Goal: Task Accomplishment & Management: Manage account settings

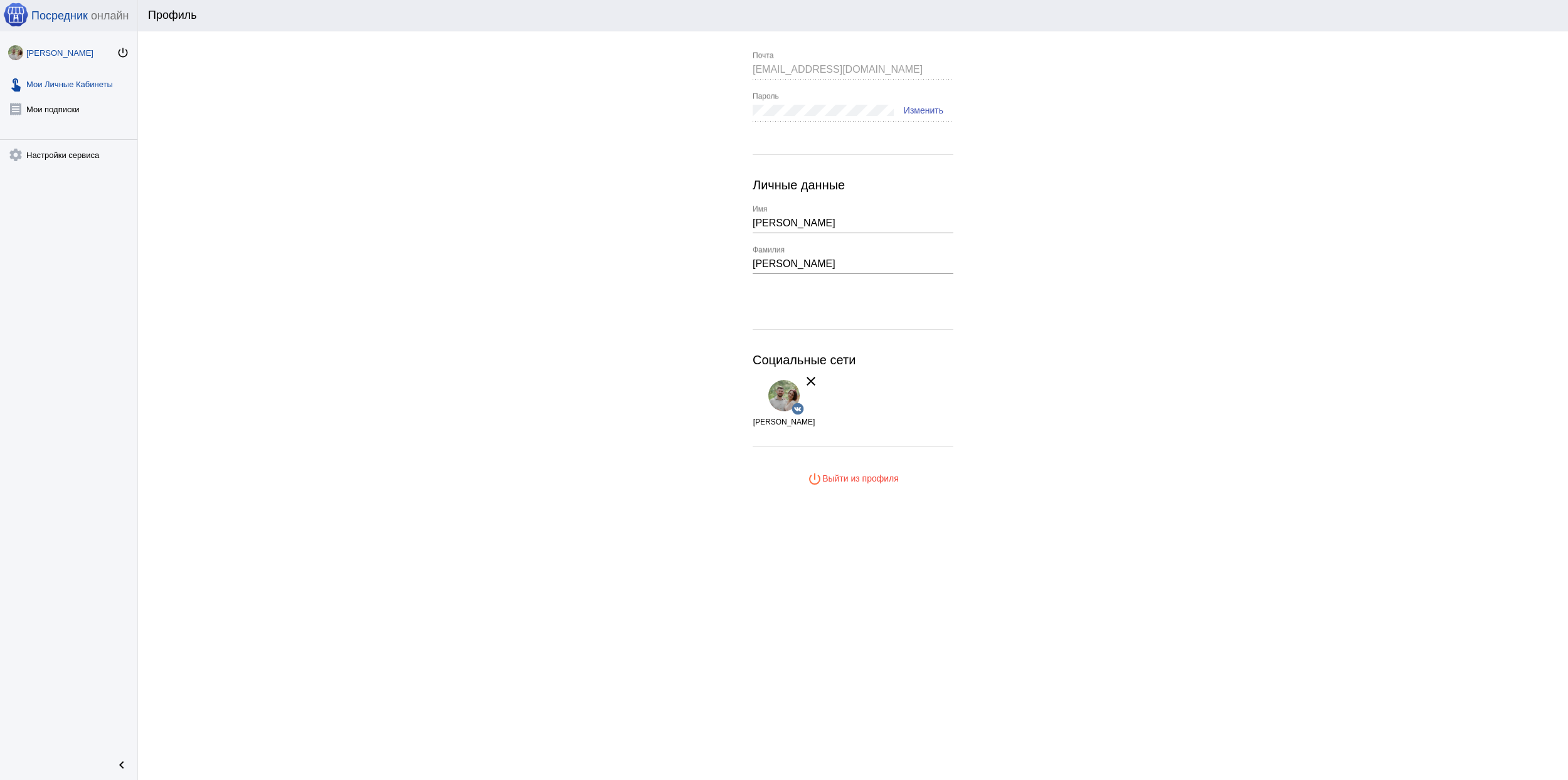
click at [86, 91] on link "touch_app Мои Личные Кабинеты" at bounding box center [68, 81] width 137 height 25
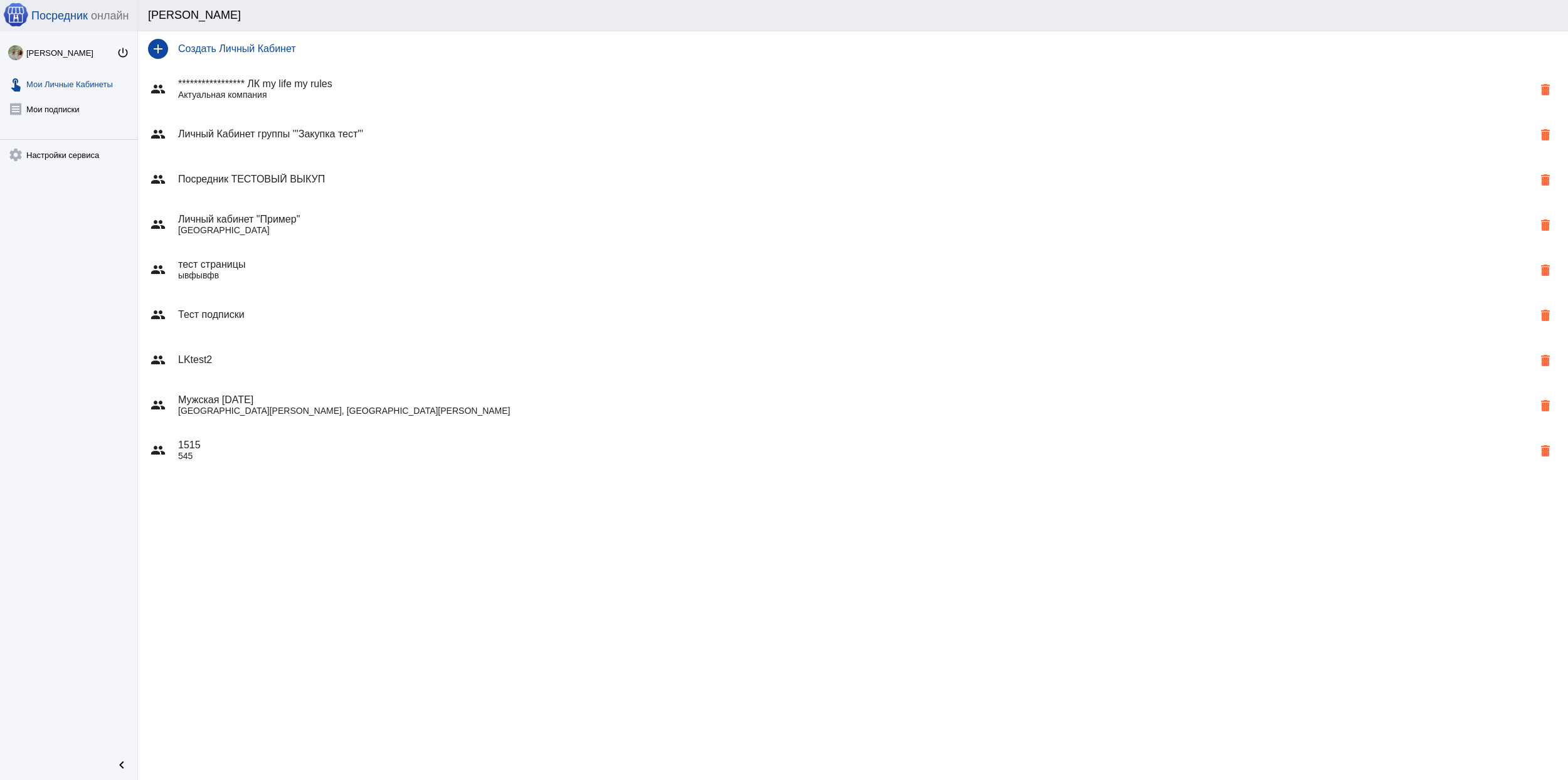
click at [384, 226] on p "Россия" at bounding box center [856, 230] width 1354 height 10
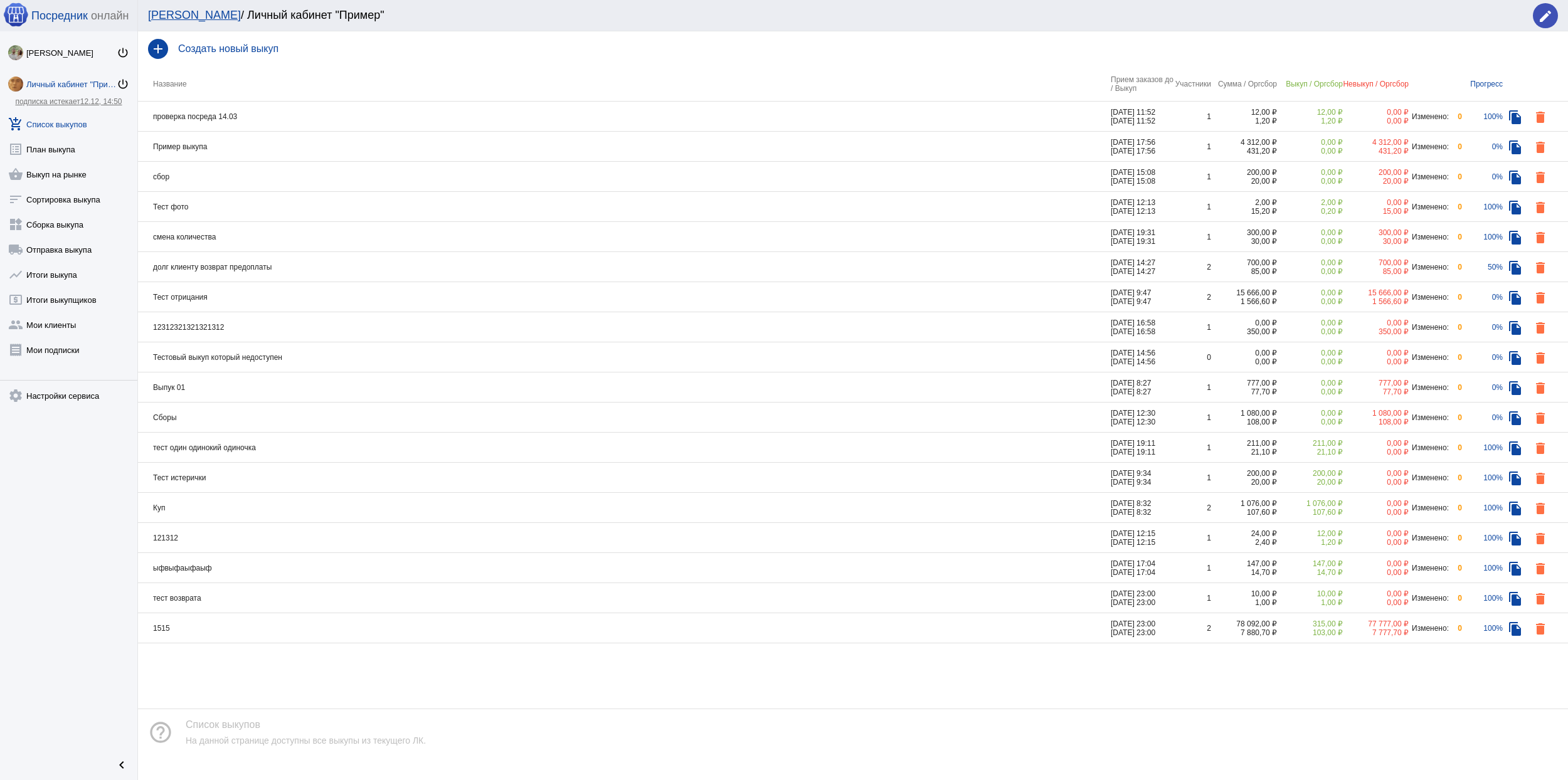
click at [472, 264] on td "долг клиенту возврат предоплаты" at bounding box center [624, 267] width 972 height 30
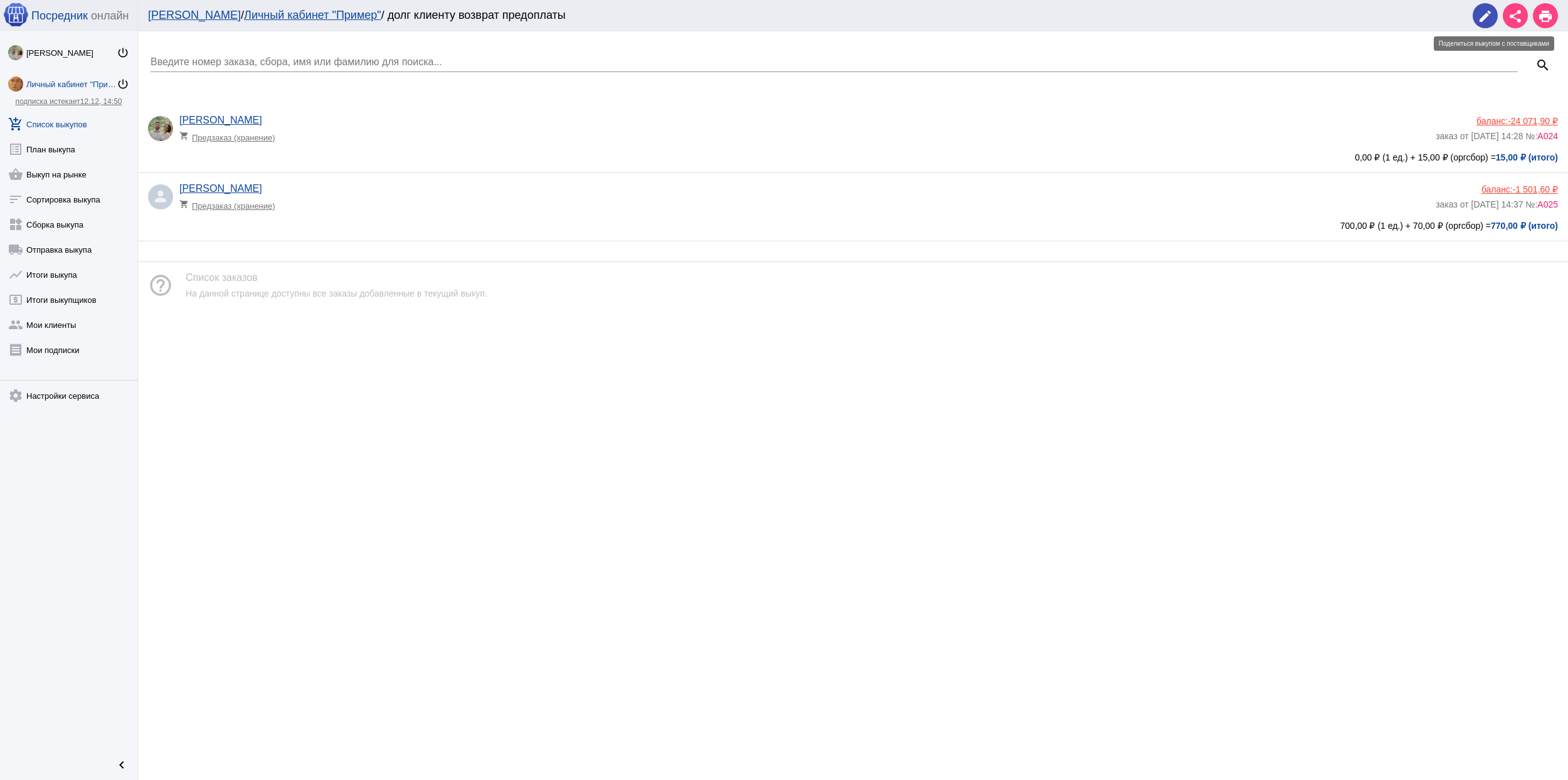
click at [1489, 13] on mat-icon "edit" at bounding box center [1485, 16] width 15 height 15
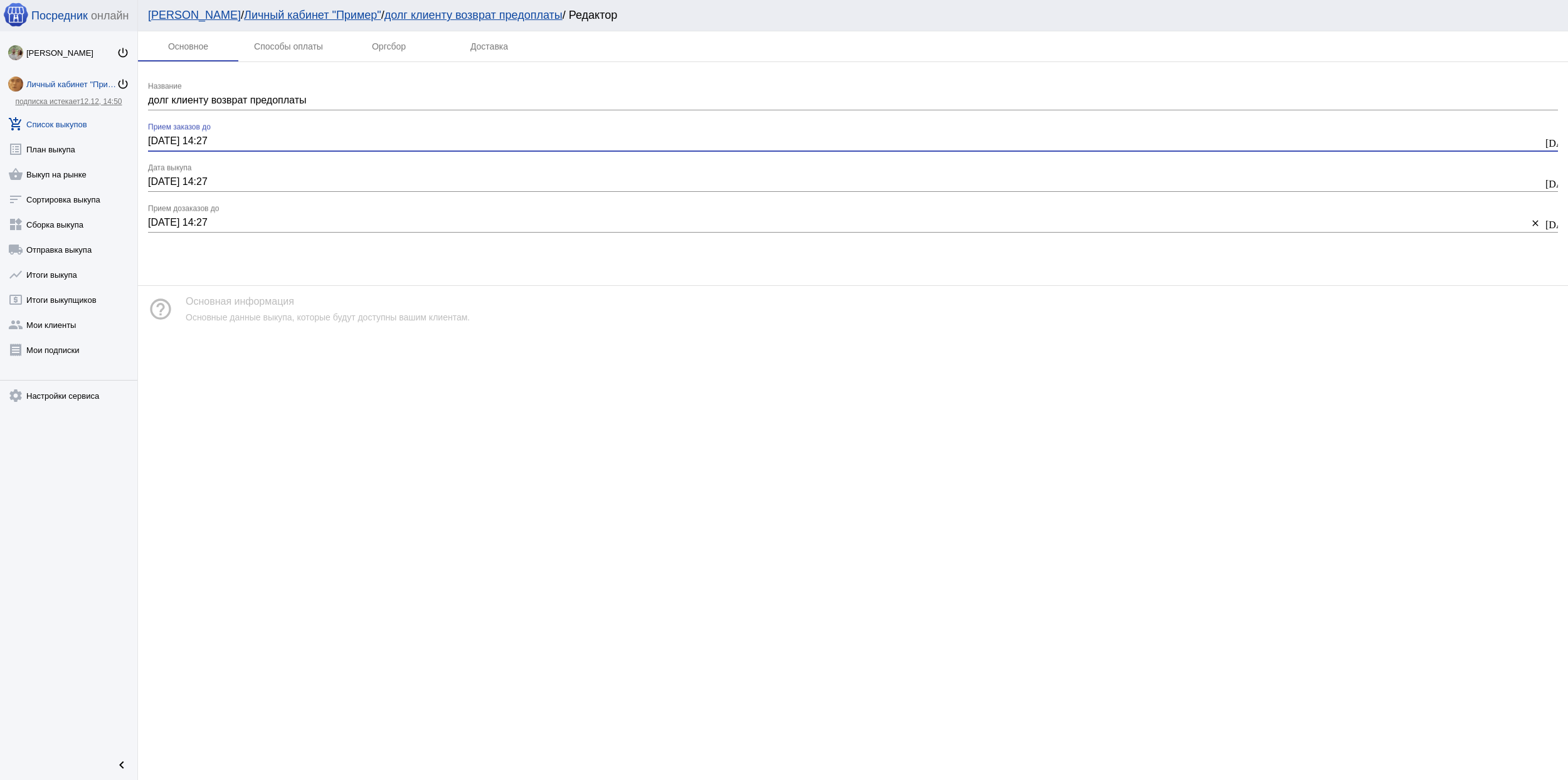
click at [254, 141] on input "28.01.2025 14:27" at bounding box center [846, 141] width 1395 height 11
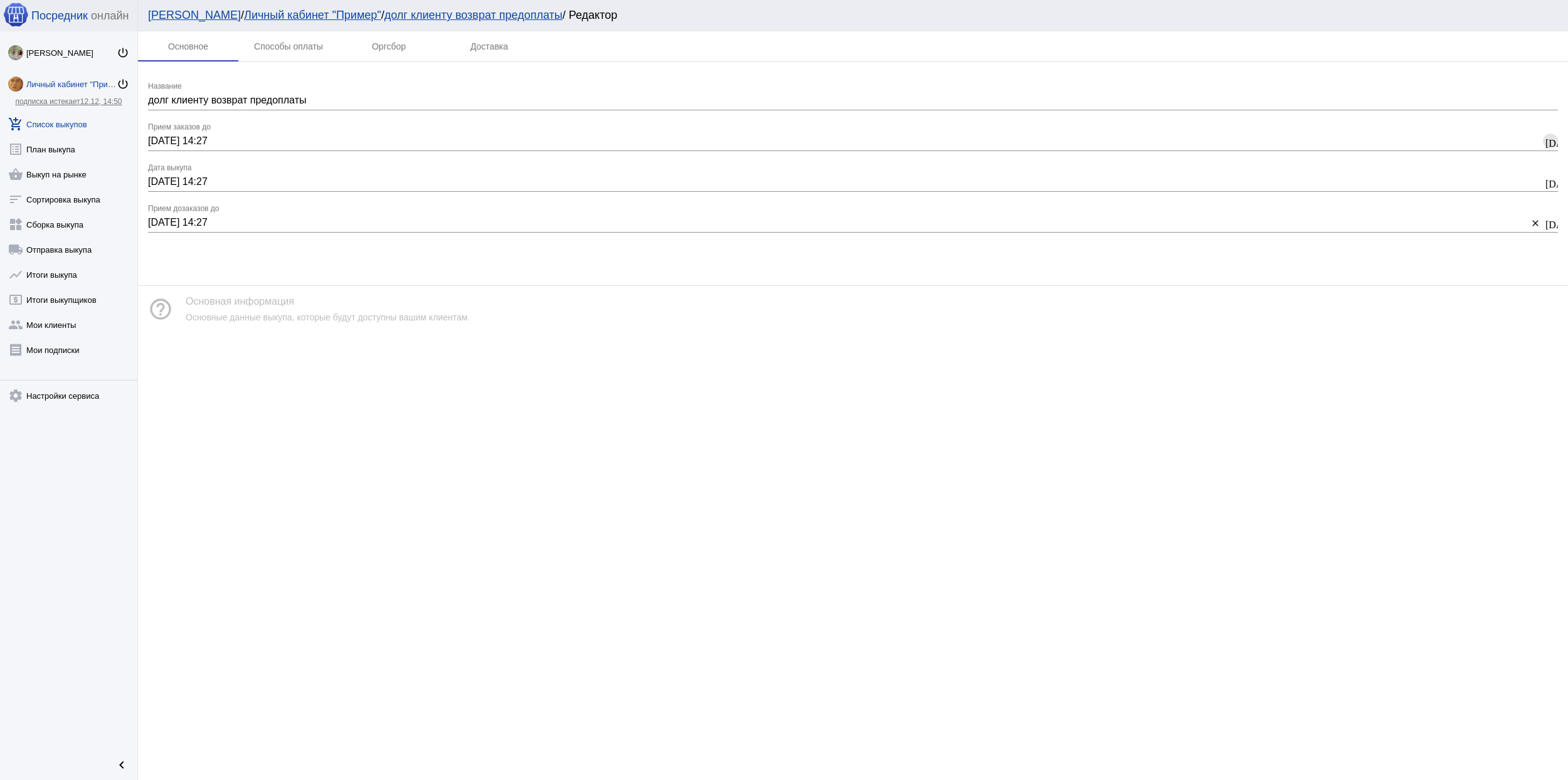
click at [1554, 137] on mat-icon "today" at bounding box center [1550, 142] width 10 height 11
click at [324, 173] on icon "Next month" at bounding box center [321, 172] width 7 height 7
click at [324, 174] on icon "Next month" at bounding box center [321, 172] width 7 height 7
click at [154, 171] on span "Previous month" at bounding box center [160, 172] width 15 height 15
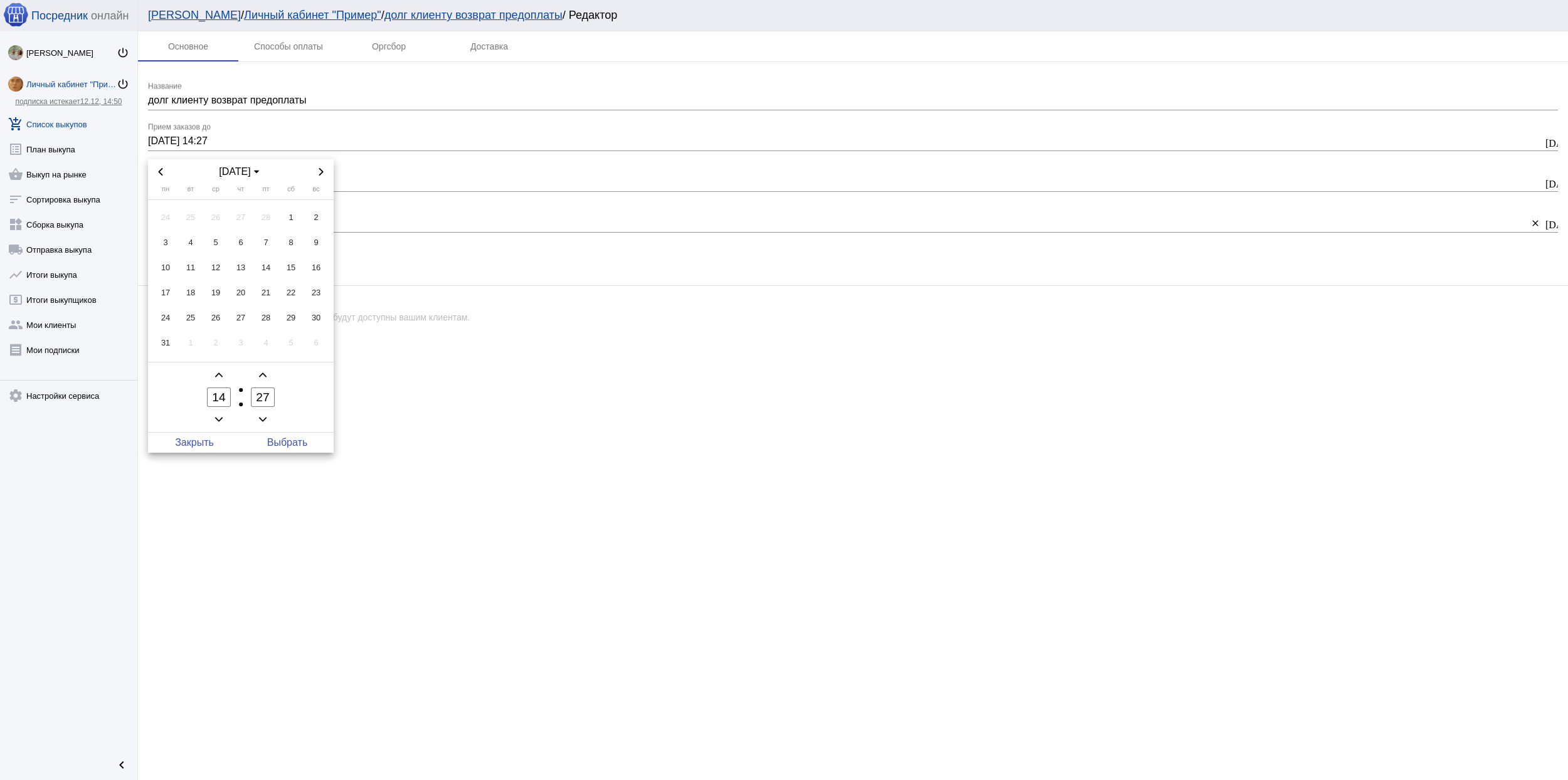
click at [156, 171] on span "Previous month" at bounding box center [160, 172] width 15 height 15
click at [157, 171] on icon "Previous month" at bounding box center [160, 172] width 7 height 7
click at [321, 172] on icon "Next month" at bounding box center [321, 172] width 4 height 7
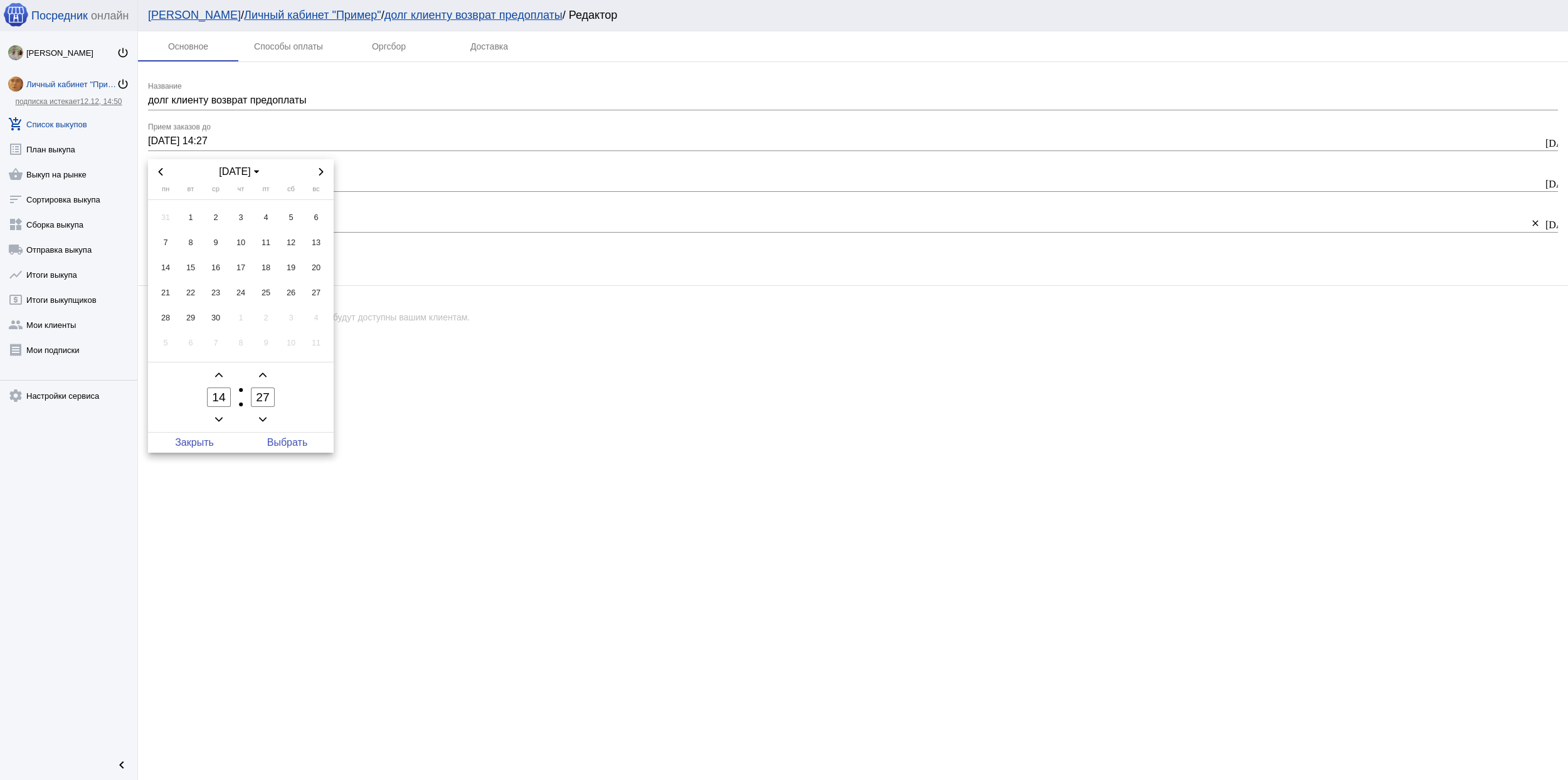
click at [320, 172] on icon "Next month" at bounding box center [321, 172] width 7 height 7
click at [261, 169] on span "Choose month and year" at bounding box center [256, 172] width 10 height 10
click at [199, 274] on span "2025" at bounding box center [193, 277] width 44 height 19
click at [182, 275] on span "окт." at bounding box center [182, 278] width 52 height 22
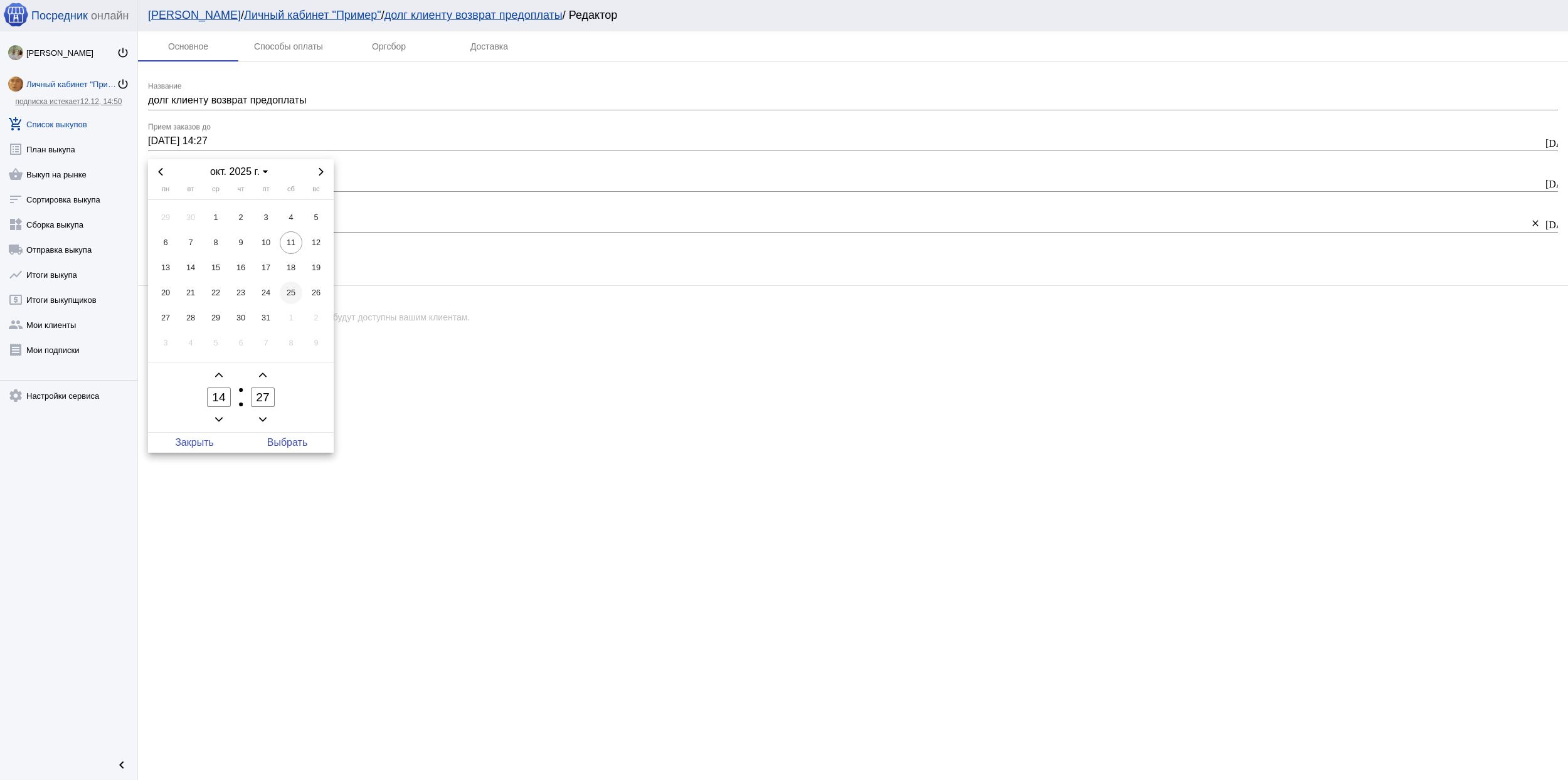
click at [291, 291] on span "25" at bounding box center [291, 293] width 22 height 22
click at [276, 445] on span "Выбрать" at bounding box center [287, 443] width 93 height 20
type input "25.10.2025 14:27"
click at [243, 181] on input "29.01.2025 14:27" at bounding box center [846, 181] width 1395 height 11
click at [1551, 184] on mat-icon "today" at bounding box center [1550, 182] width 10 height 11
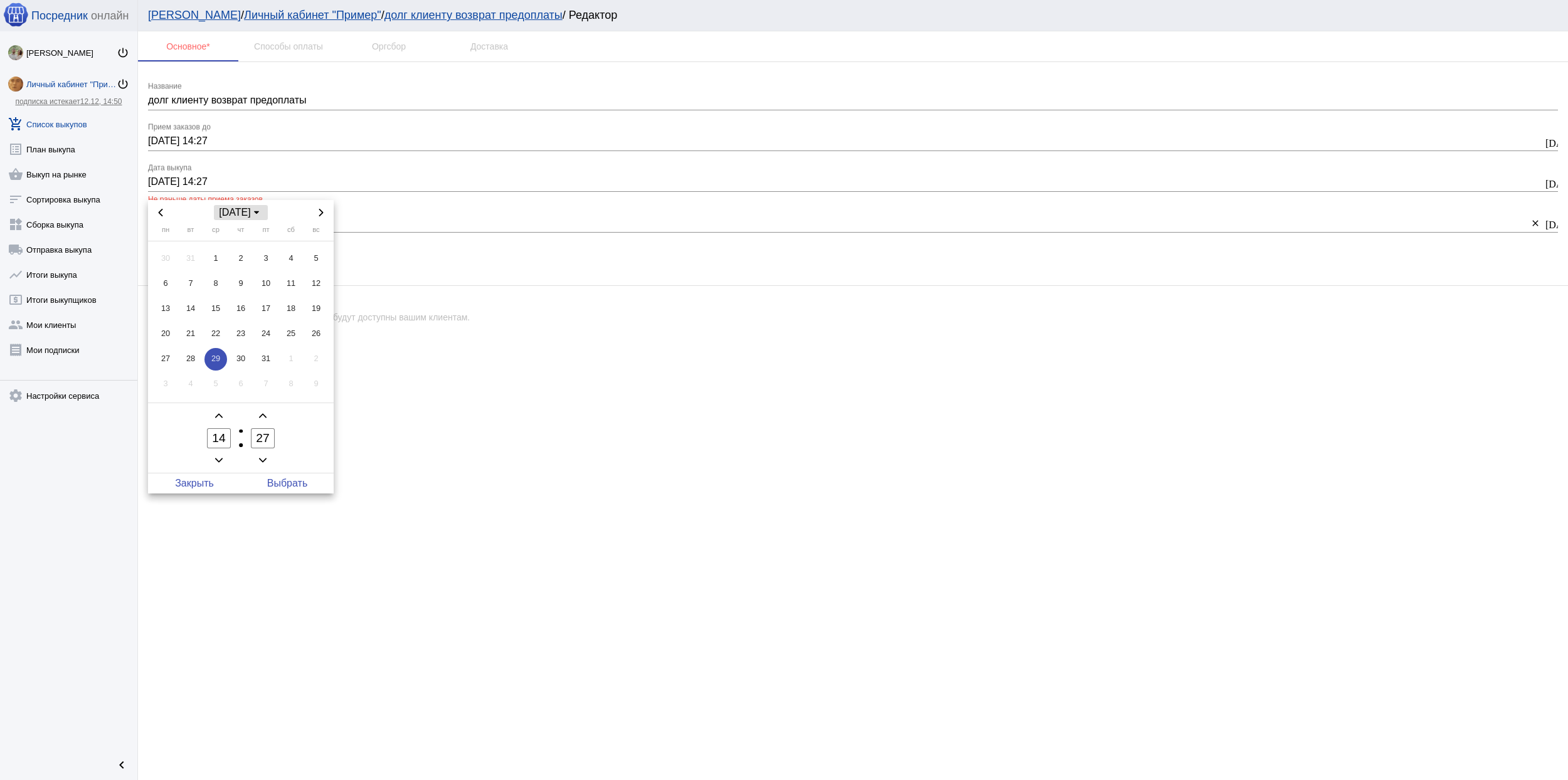
click at [259, 212] on span "янв. 2025 г." at bounding box center [240, 213] width 54 height 15
click at [193, 314] on span "2025" at bounding box center [193, 318] width 44 height 19
click at [176, 324] on span "окт." at bounding box center [182, 318] width 52 height 22
click at [314, 283] on span "12" at bounding box center [316, 284] width 22 height 22
click at [281, 478] on span "Выбрать" at bounding box center [287, 483] width 93 height 20
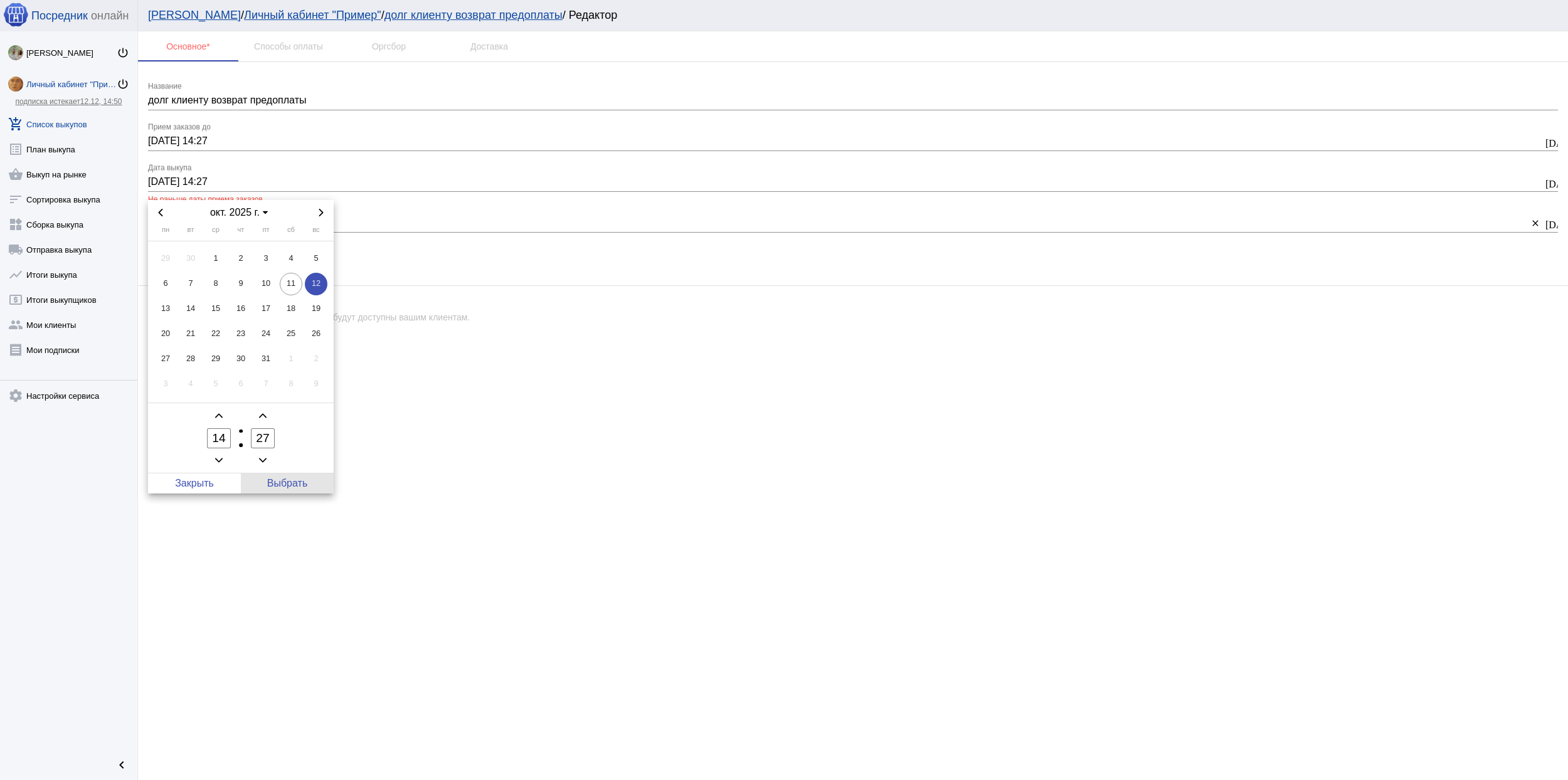
type input "12.10.2025 14:27"
drag, startPoint x: 249, startPoint y: 184, endPoint x: 67, endPoint y: 182, distance: 182.0
click at [67, 182] on div "Посредник онлайн Archibald Wetuicki power_settings_new Личный кабинет "Пример" …" at bounding box center [784, 390] width 1568 height 780
drag, startPoint x: 286, startPoint y: 226, endPoint x: 86, endPoint y: 219, distance: 200.1
click at [87, 219] on div "Посредник онлайн Archibald Wetuicki power_settings_new Личный кабинет "Пример" …" at bounding box center [784, 390] width 1568 height 780
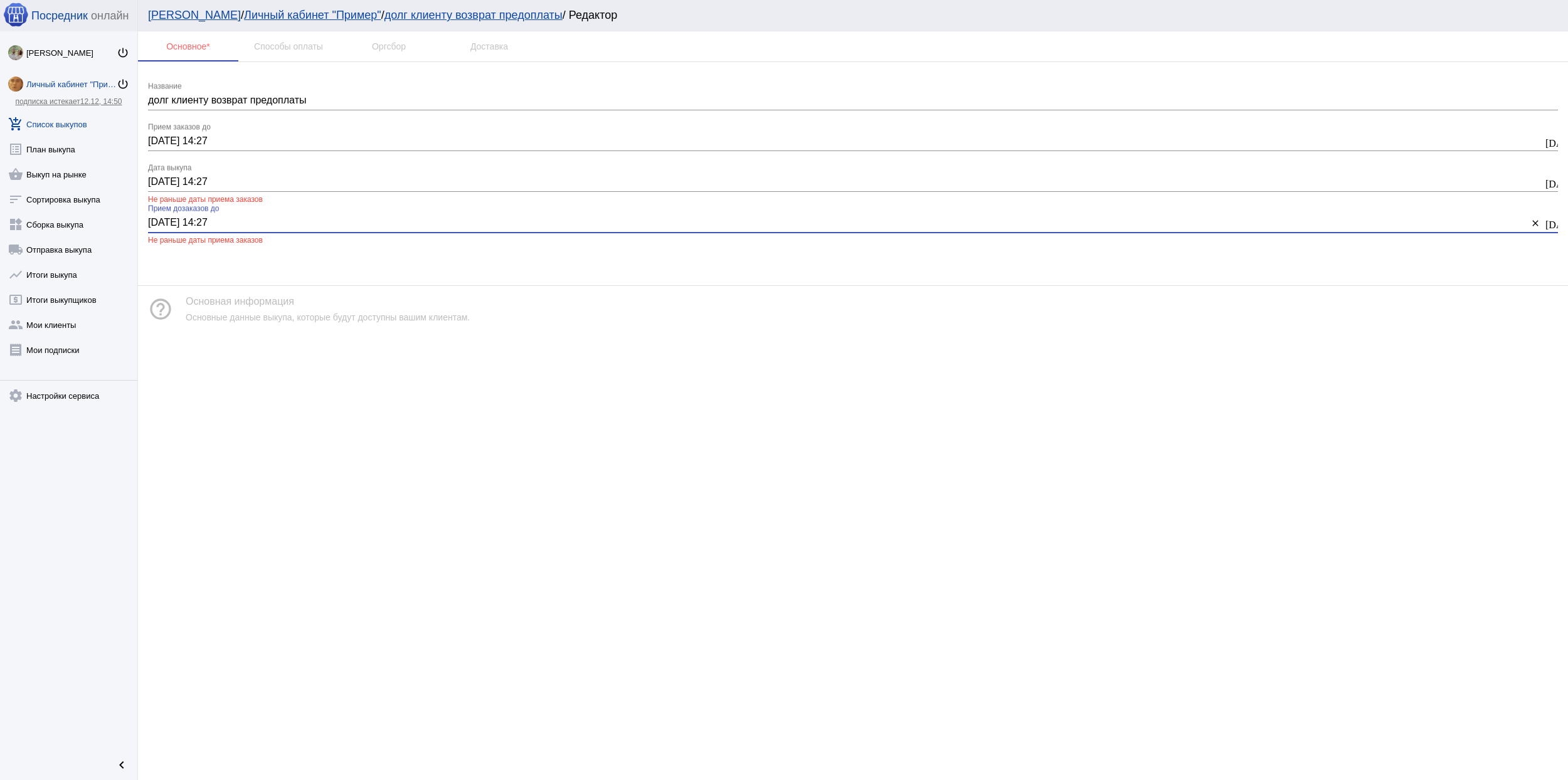
paste input "12.10"
type input "12.10.2025 14:27"
drag, startPoint x: 157, startPoint y: 182, endPoint x: 146, endPoint y: 184, distance: 11.2
click at [146, 184] on div "долг клиенту возврат предоплаты Название 25.10.2025 14:27 25.10.2025, 14:27 При…" at bounding box center [853, 163] width 1430 height 203
drag, startPoint x: 196, startPoint y: 184, endPoint x: 40, endPoint y: 184, distance: 156.0
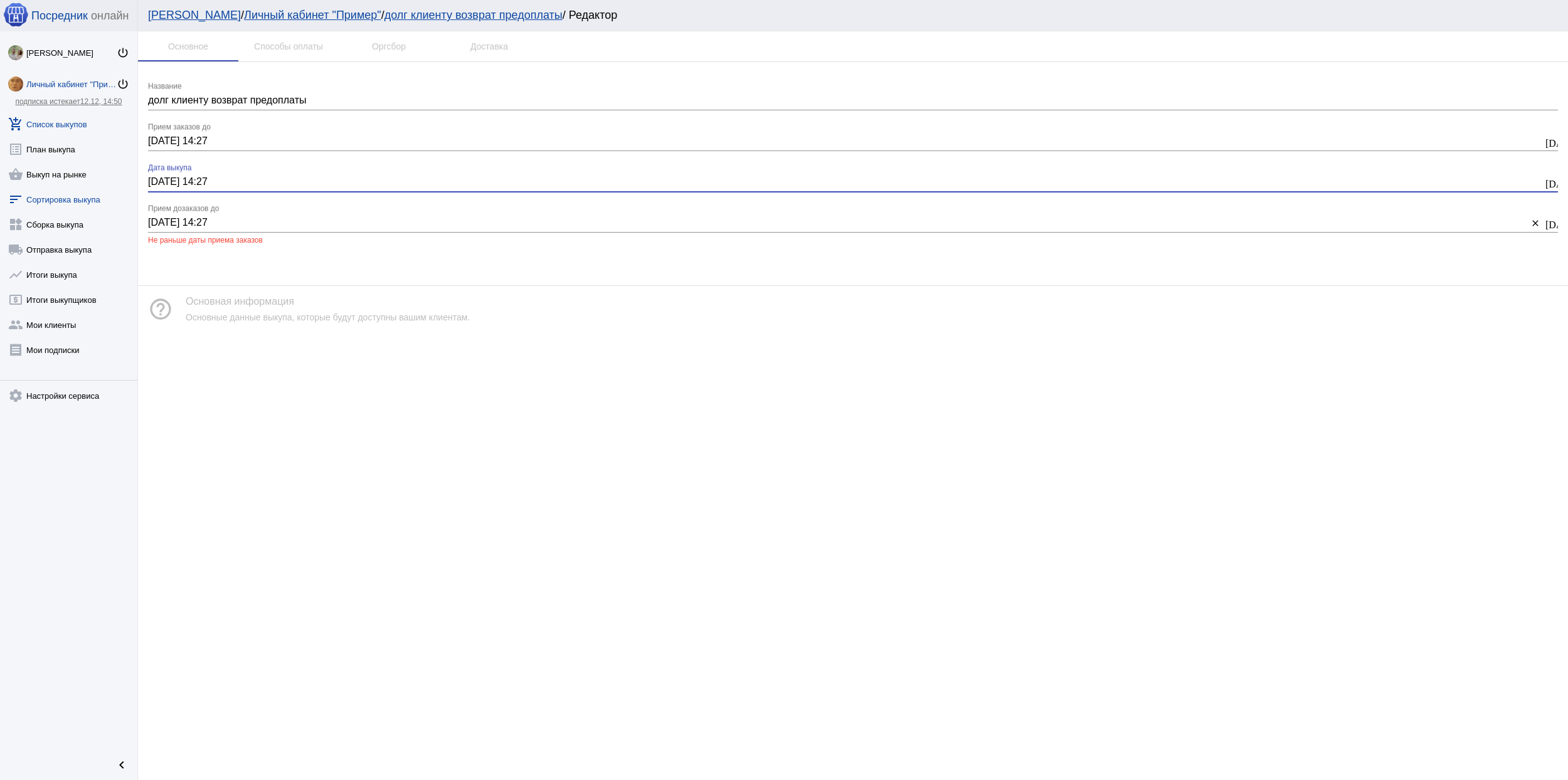
click at [40, 184] on div "Посредник онлайн Archibald Wetuicki power_settings_new Личный кабинет "Пример" …" at bounding box center [784, 390] width 1568 height 780
type input "27.10.2025 14:27"
click at [249, 214] on div "12.10.2025 14:27 12.10.2025, 14:27 Не раньше даты приема заказов Прием дозаказо…" at bounding box center [838, 219] width 1380 height 28
click at [249, 222] on input "12.10.2025 14:27" at bounding box center [838, 223] width 1380 height 11
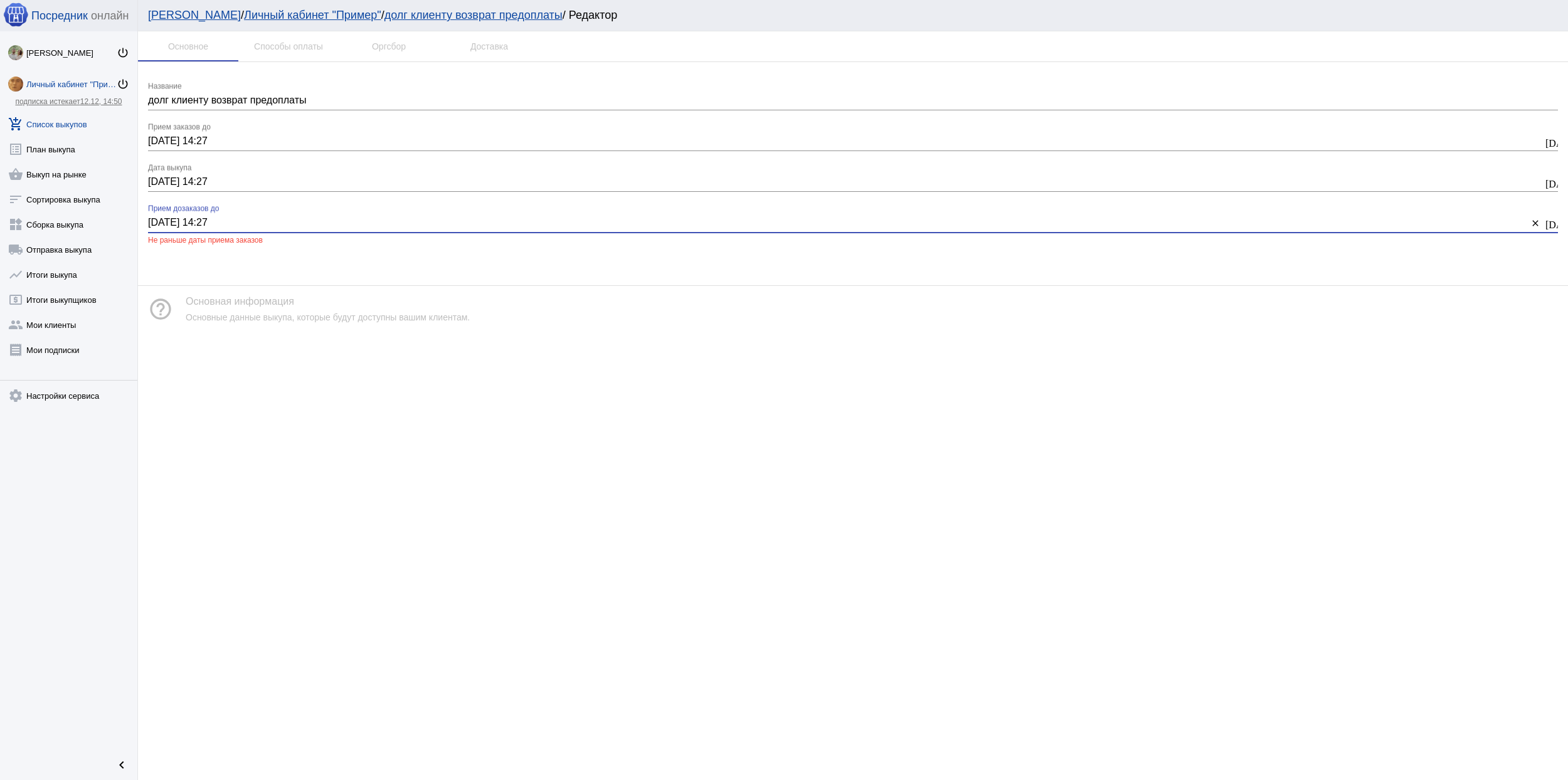
click at [249, 222] on input "12.10.2025 14:27" at bounding box center [838, 223] width 1380 height 11
paste input "27"
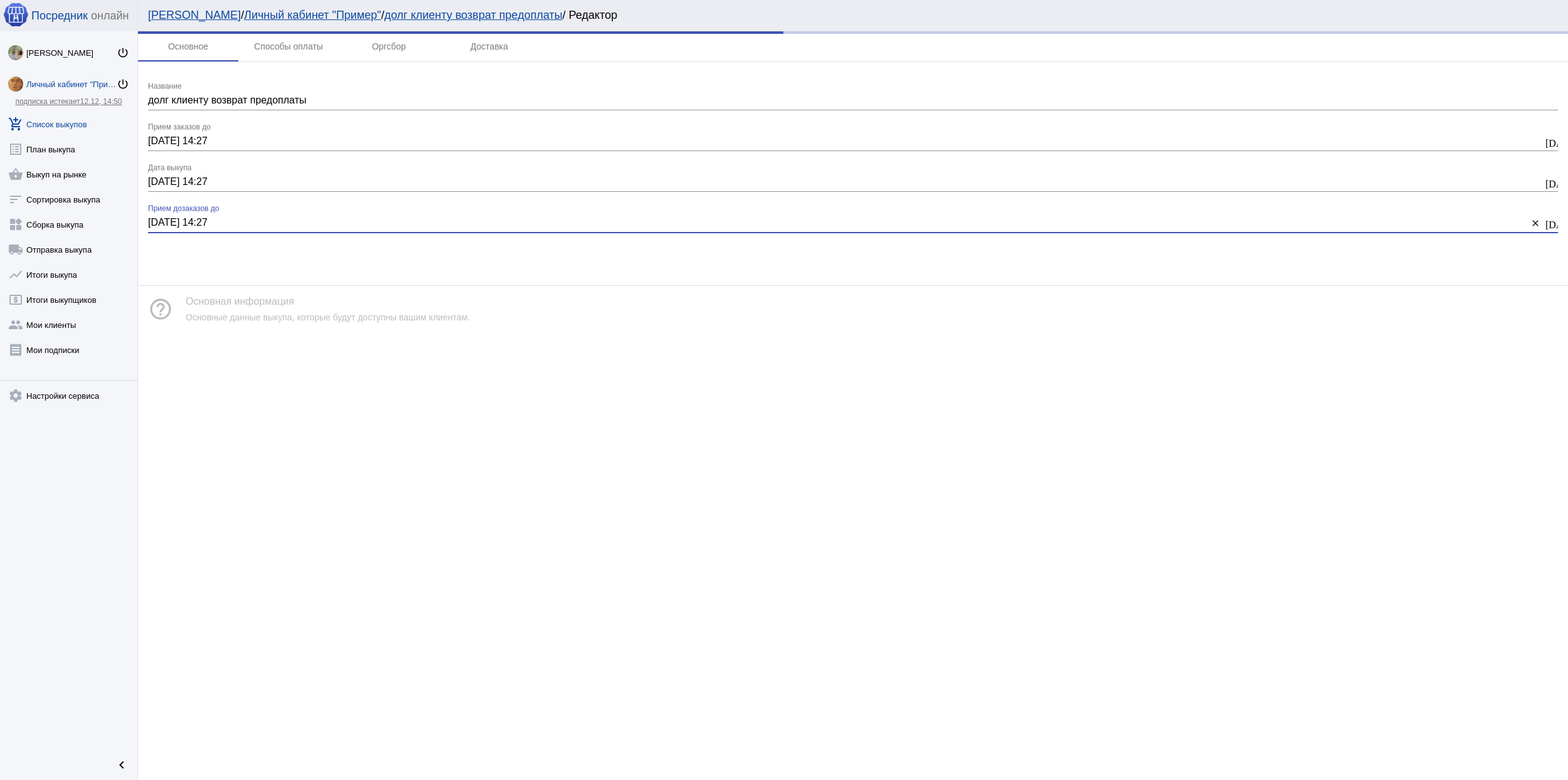
type input "27.10.2025 14:27"
click at [646, 399] on div "Основное Способы оплаты Оргсбор Доставка долг клиенту возврат предоплаты Назван…" at bounding box center [853, 406] width 1430 height 749
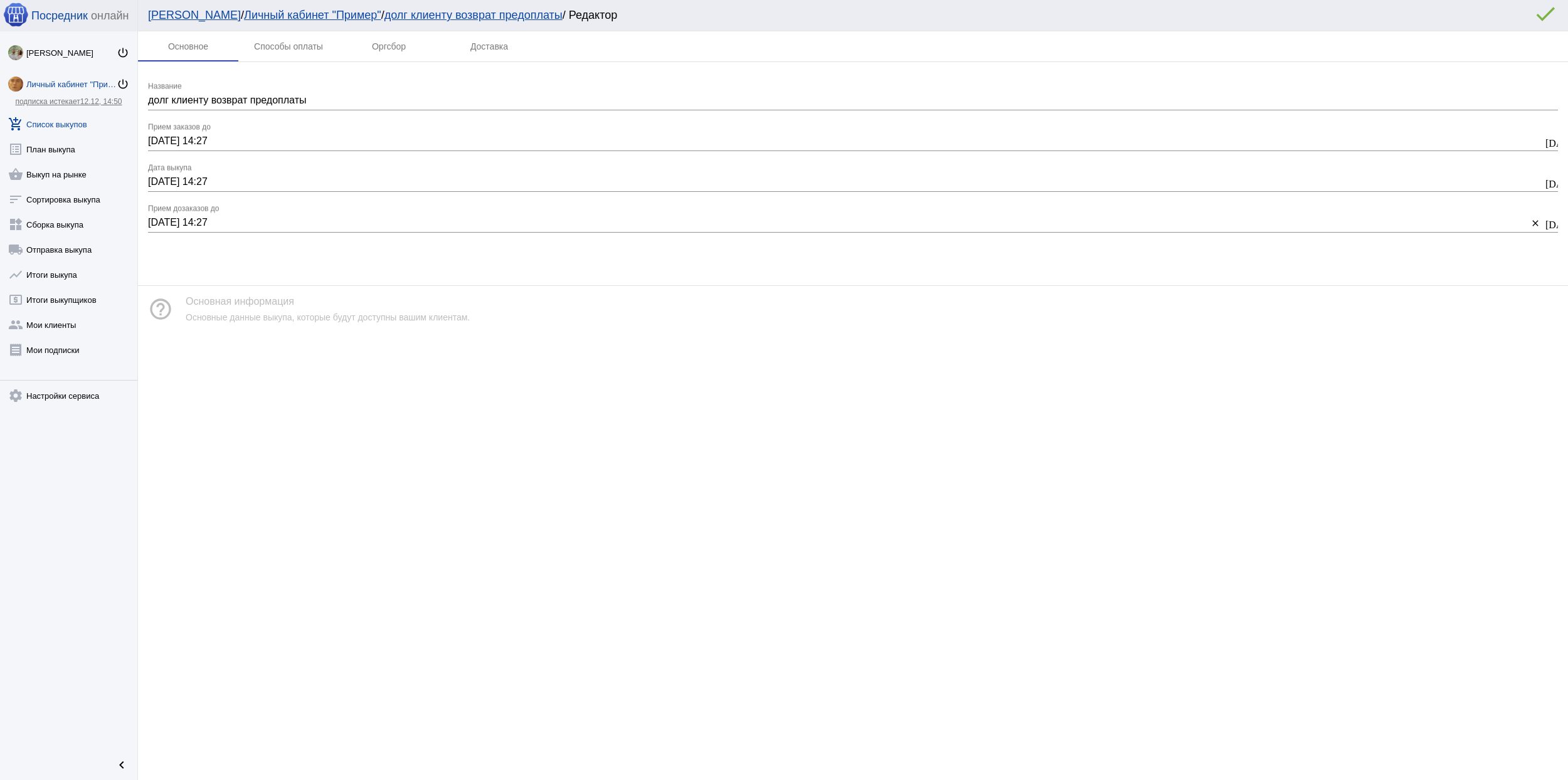
click at [246, 18] on link "Личный кабинет "Пример"" at bounding box center [312, 15] width 137 height 13
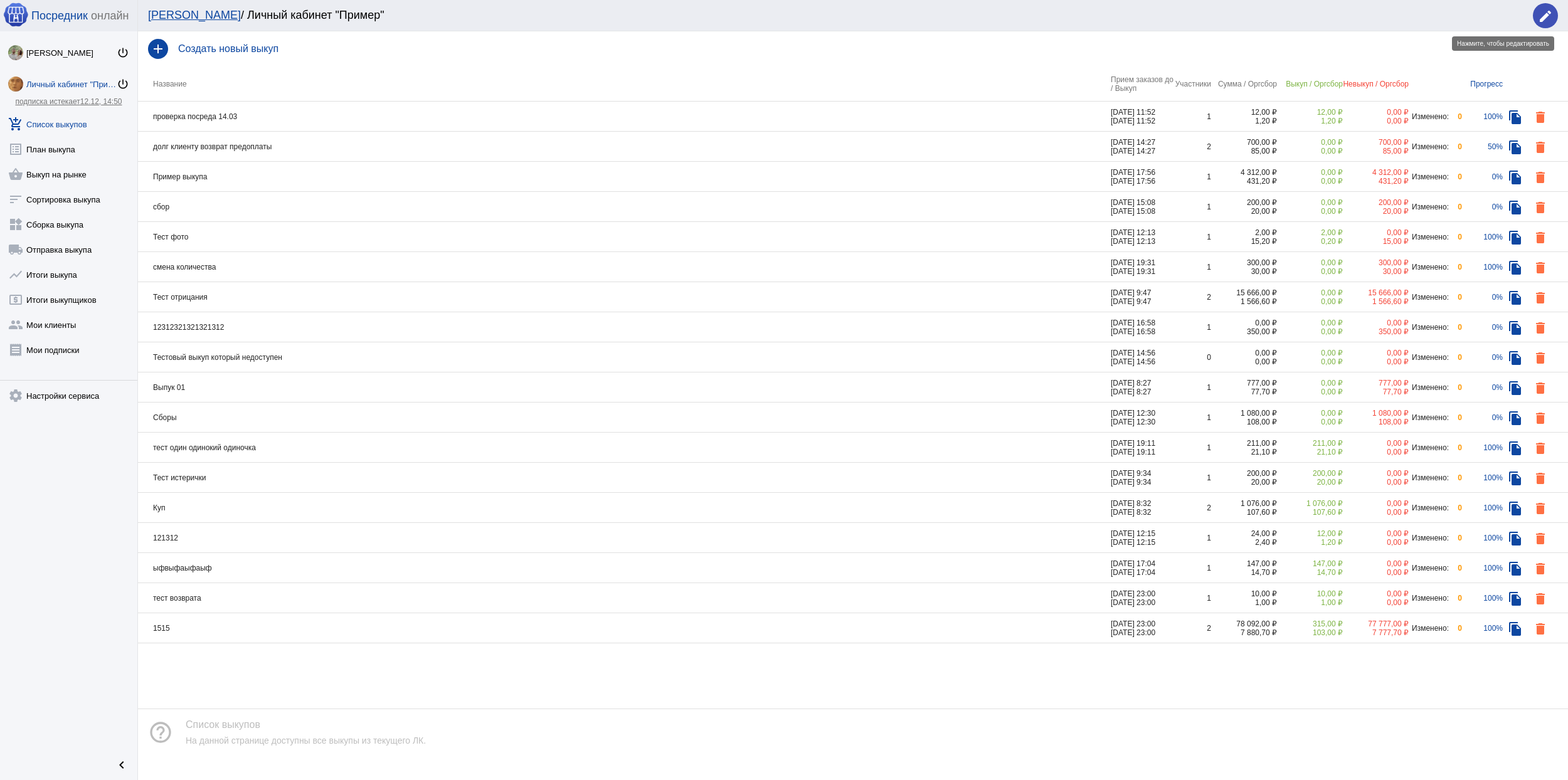
click at [1551, 18] on mat-icon "edit" at bounding box center [1546, 16] width 15 height 15
